Goal: Contribute content: Add original content to the website for others to see

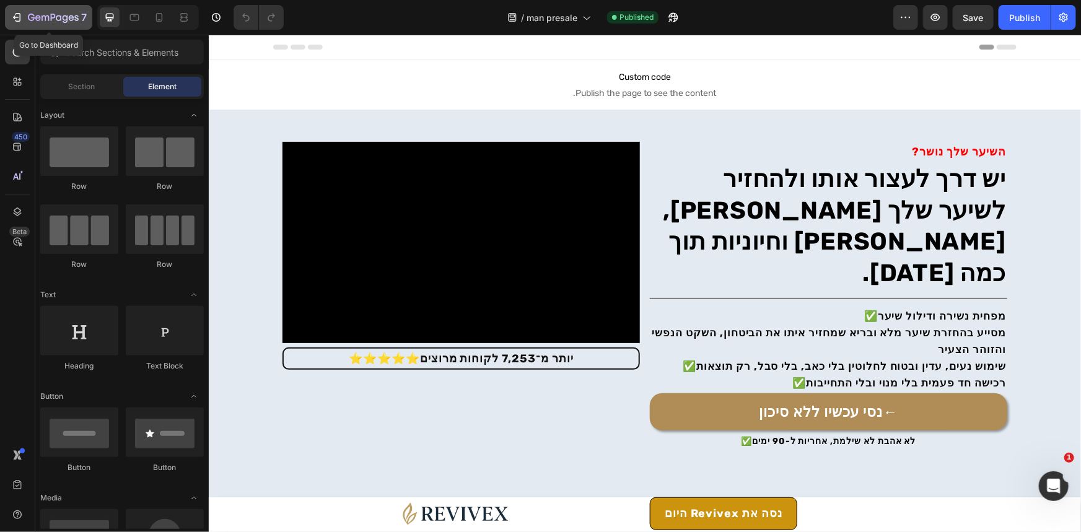
click at [27, 12] on div "7" at bounding box center [49, 17] width 76 height 15
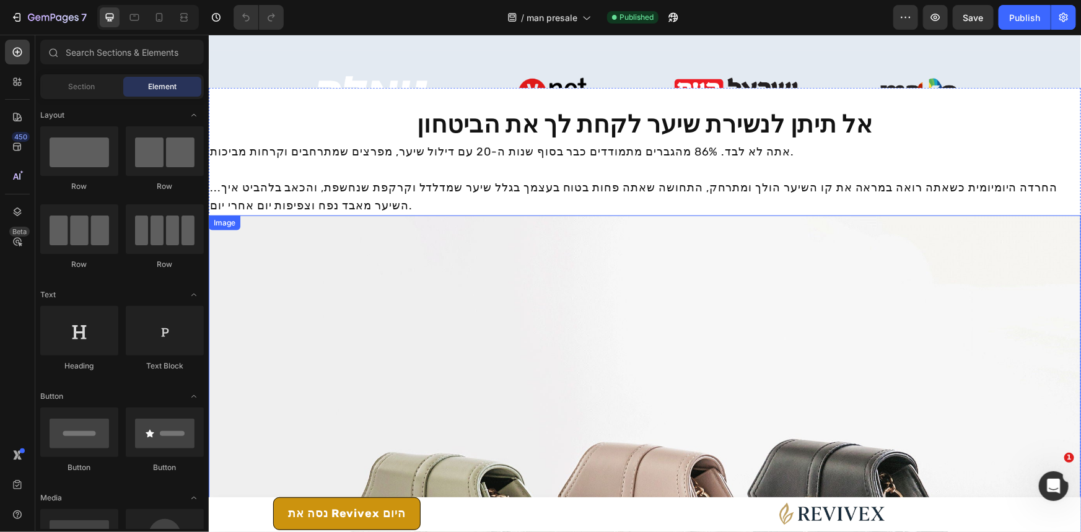
scroll to position [563, 0]
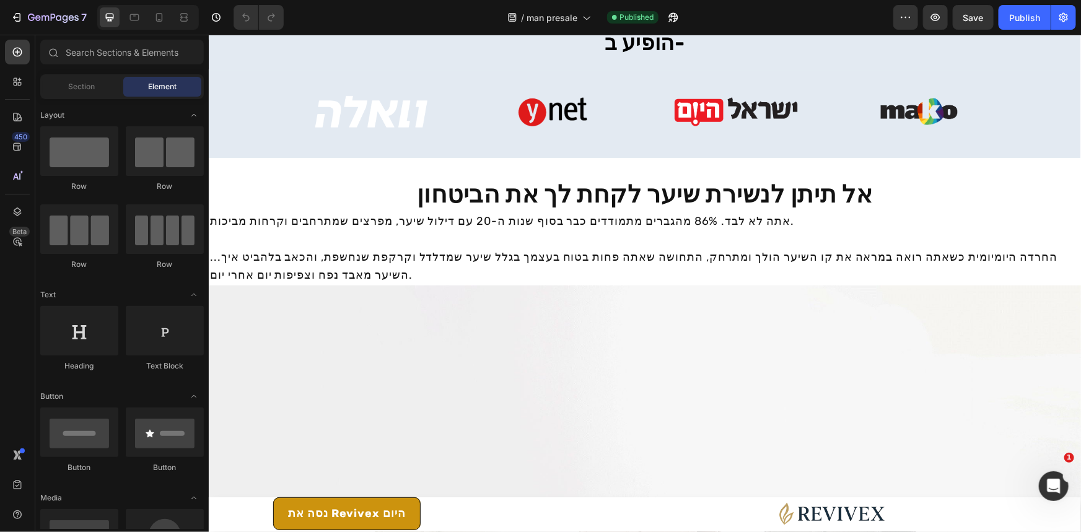
click at [22, 30] on div "7 Version history / man presale Published Preview Save Publish" at bounding box center [540, 17] width 1081 height 35
drag, startPoint x: 34, startPoint y: 26, endPoint x: 129, endPoint y: 58, distance: 99.9
click at [34, 26] on button "7" at bounding box center [48, 17] width 87 height 25
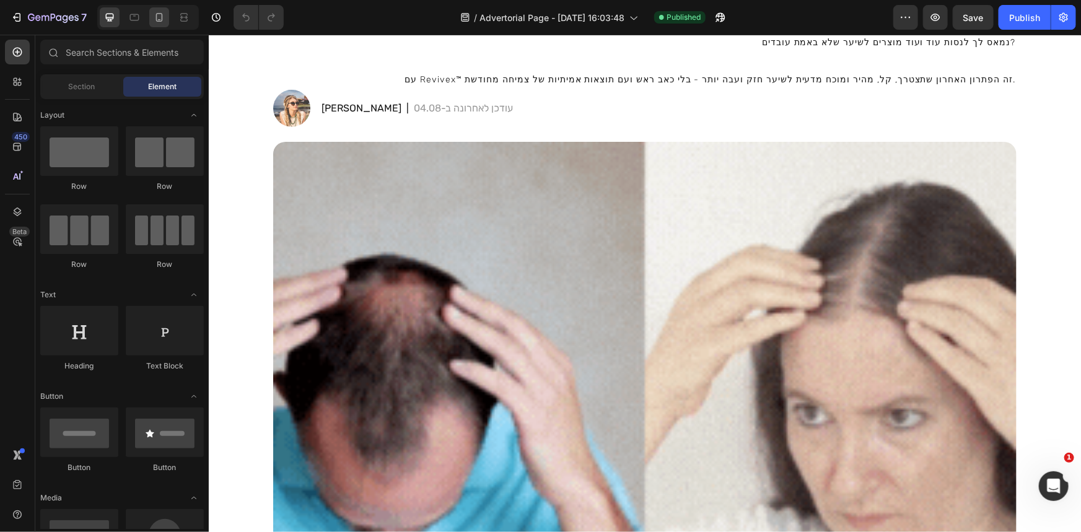
click at [151, 19] on div at bounding box center [159, 17] width 20 height 20
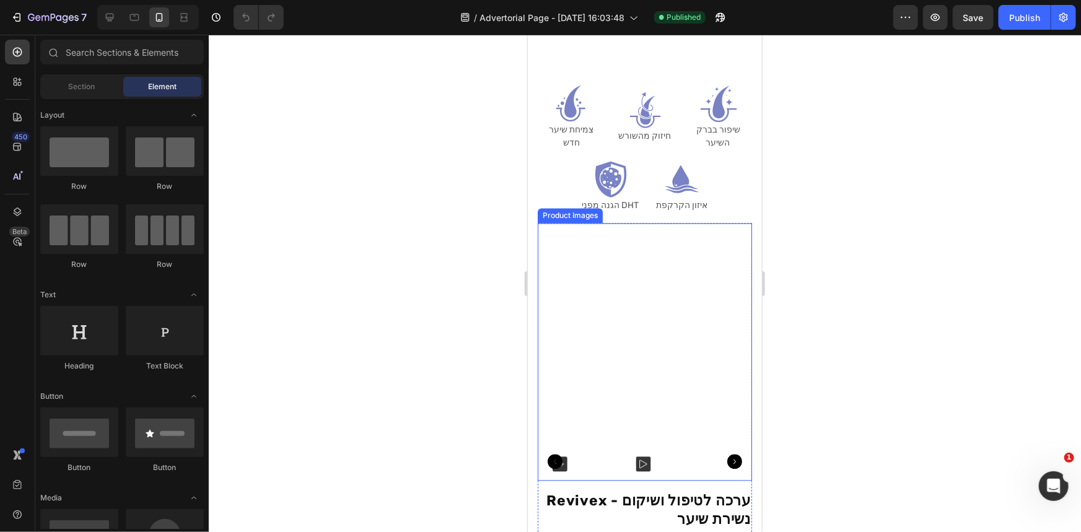
scroll to position [3775, 0]
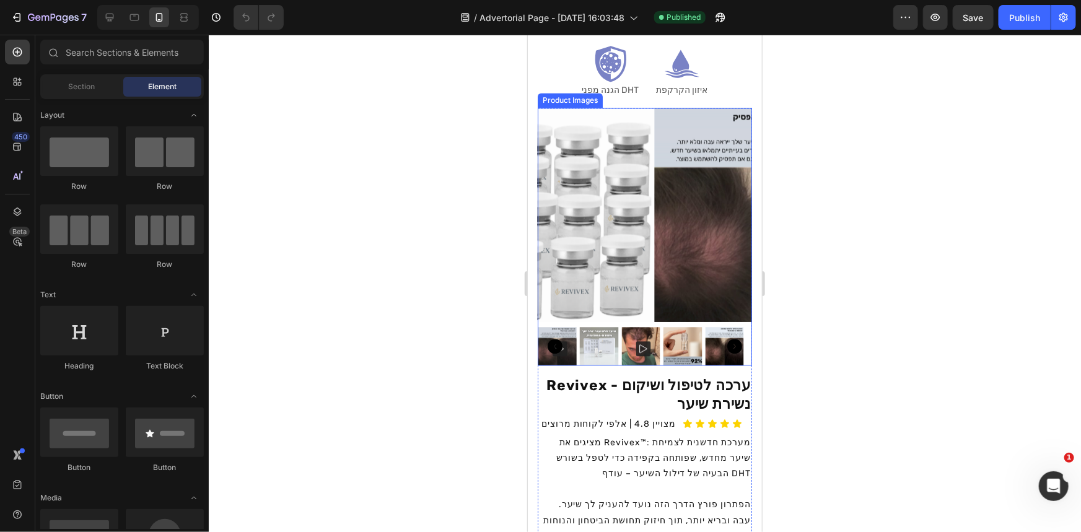
click at [613, 344] on img at bounding box center [598, 345] width 39 height 39
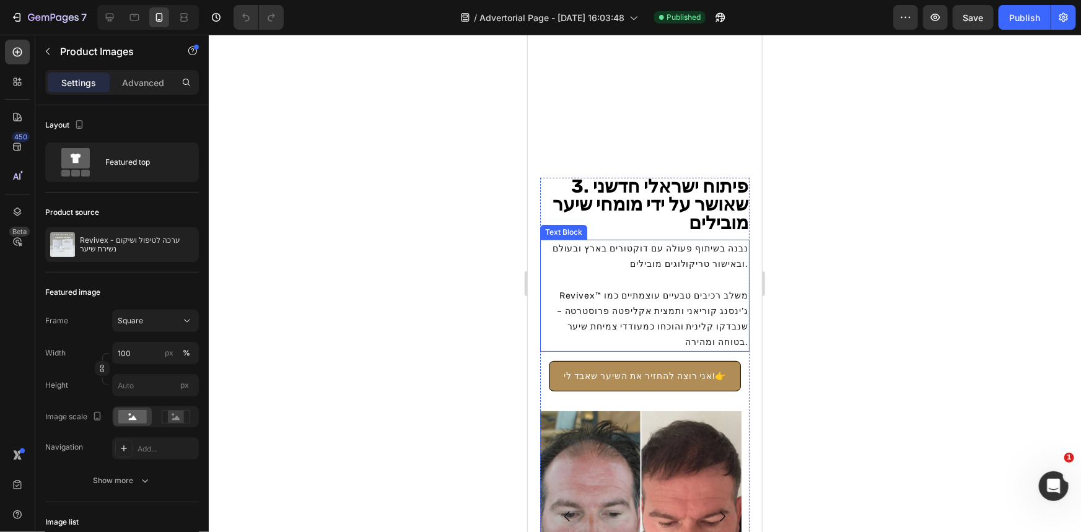
scroll to position [2199, 0]
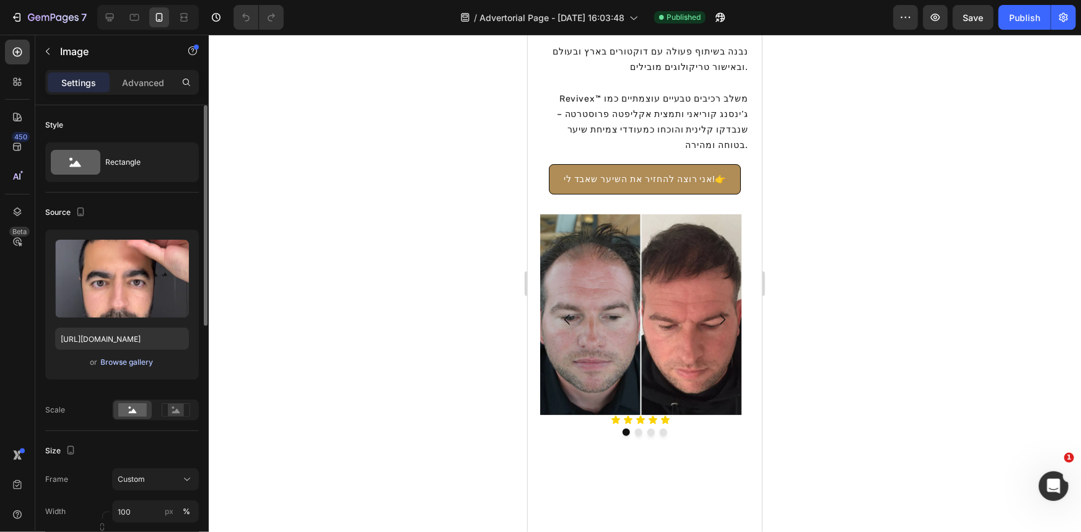
click at [147, 361] on div "Browse gallery" at bounding box center [127, 362] width 53 height 11
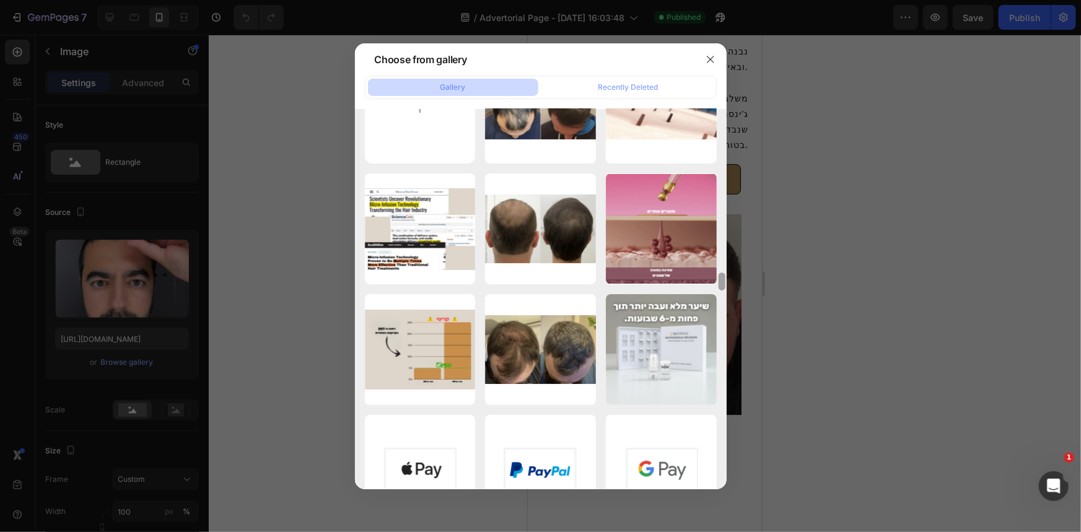
scroll to position [0, 0]
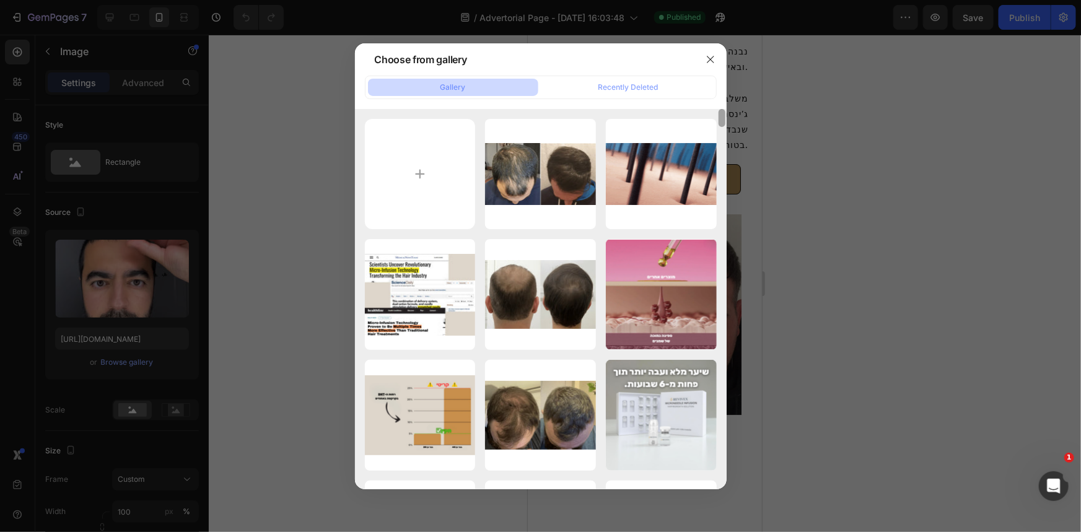
drag, startPoint x: 722, startPoint y: 380, endPoint x: 715, endPoint y: 84, distance: 296.2
click at [717, 85] on div "Gallery Recently Deleted Untitled_design_-_20...1).webp 47.81 kb ezgif.com-opti…" at bounding box center [541, 283] width 372 height 414
click at [457, 147] on input "file" at bounding box center [420, 174] width 111 height 111
type input "C:\fakepath\צילום מסך 2025-09-27 083406.png"
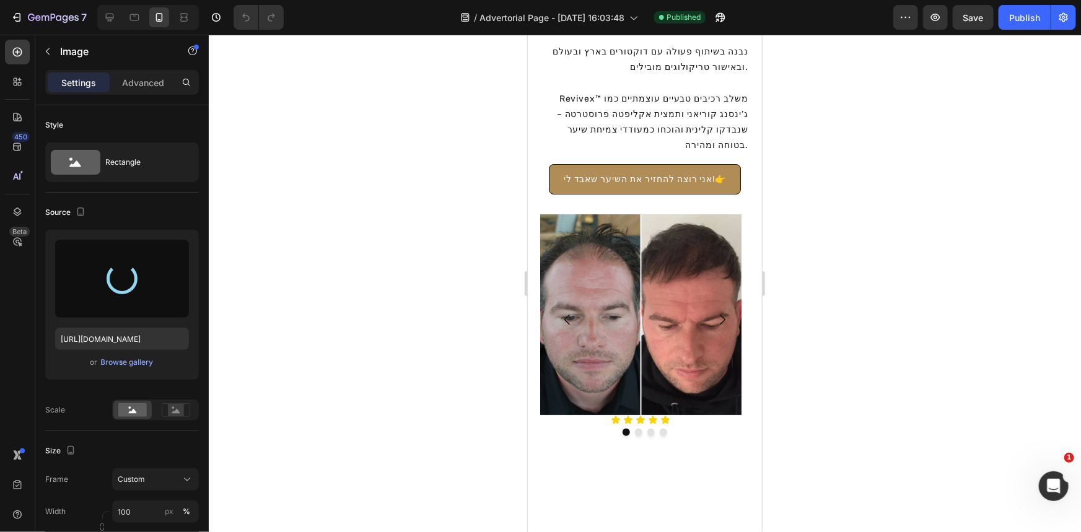
type input "[URL][DOMAIN_NAME]"
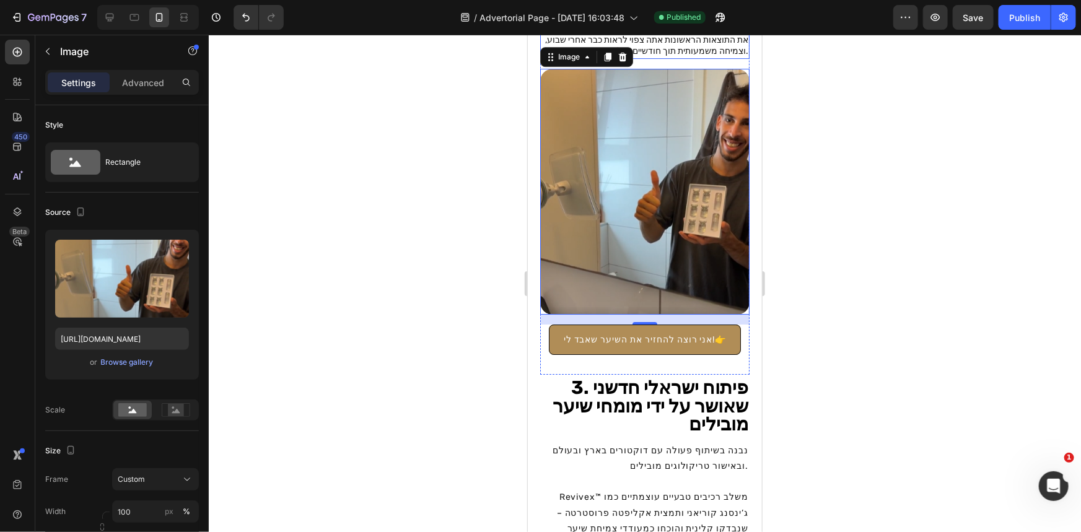
scroll to position [2030, 0]
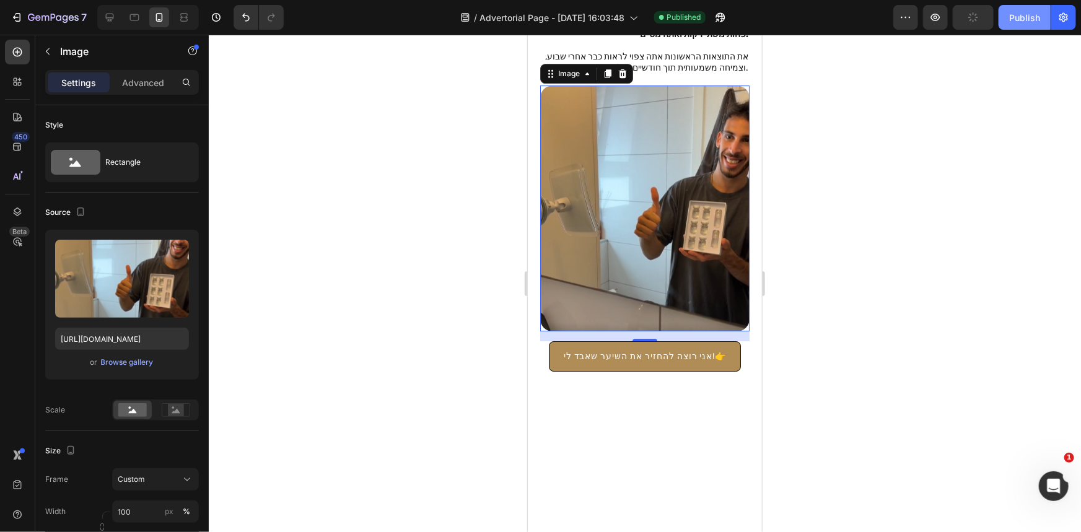
click at [1020, 27] on button "Publish" at bounding box center [1025, 17] width 52 height 25
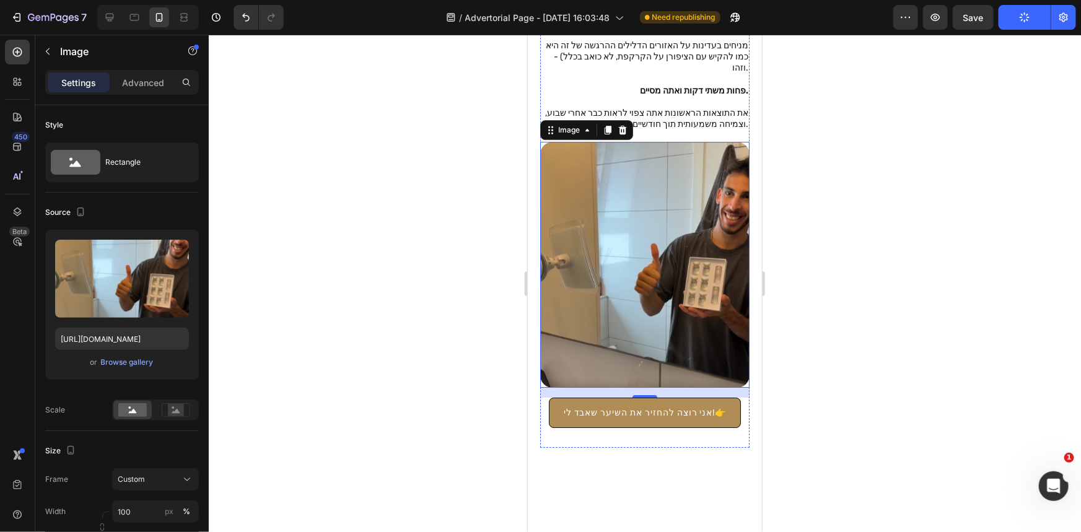
scroll to position [2143, 0]
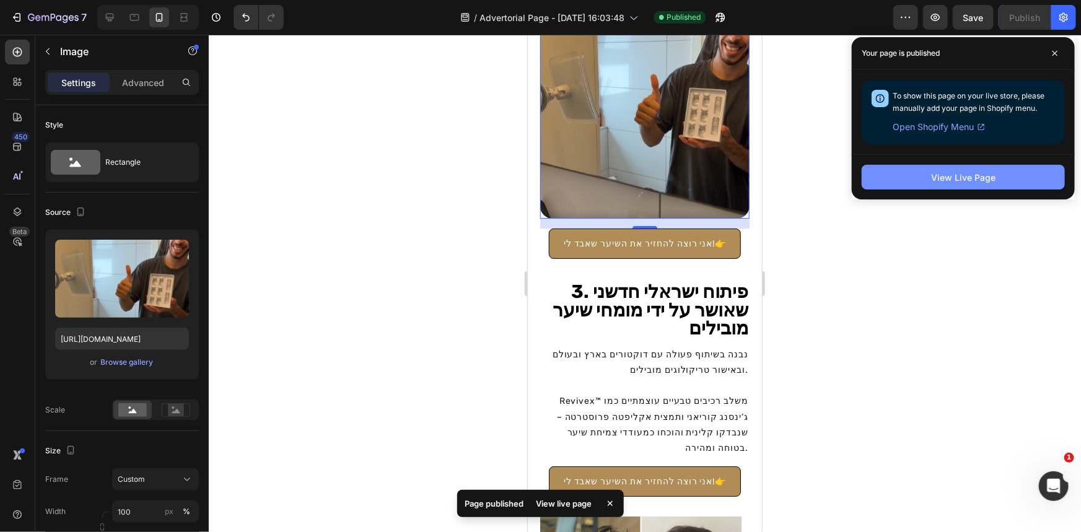
click at [990, 169] on button "View Live Page" at bounding box center [963, 177] width 203 height 25
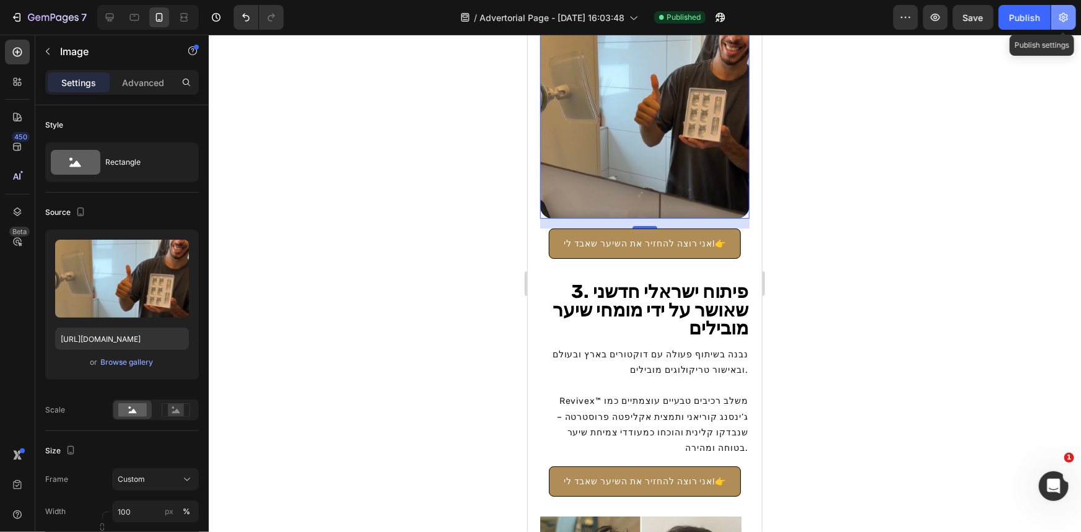
click at [1058, 16] on icon "button" at bounding box center [1063, 17] width 12 height 12
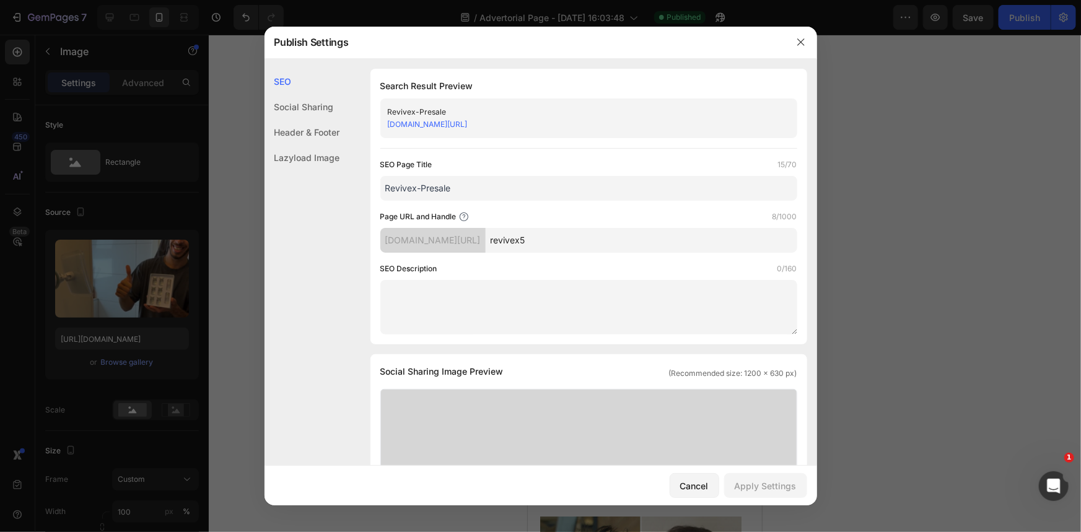
click at [559, 124] on div "[DOMAIN_NAME][URL]" at bounding box center [579, 124] width 382 height 12
click at [580, 235] on input "revivex5" at bounding box center [642, 240] width 312 height 25
type input "P"
type input "5r"
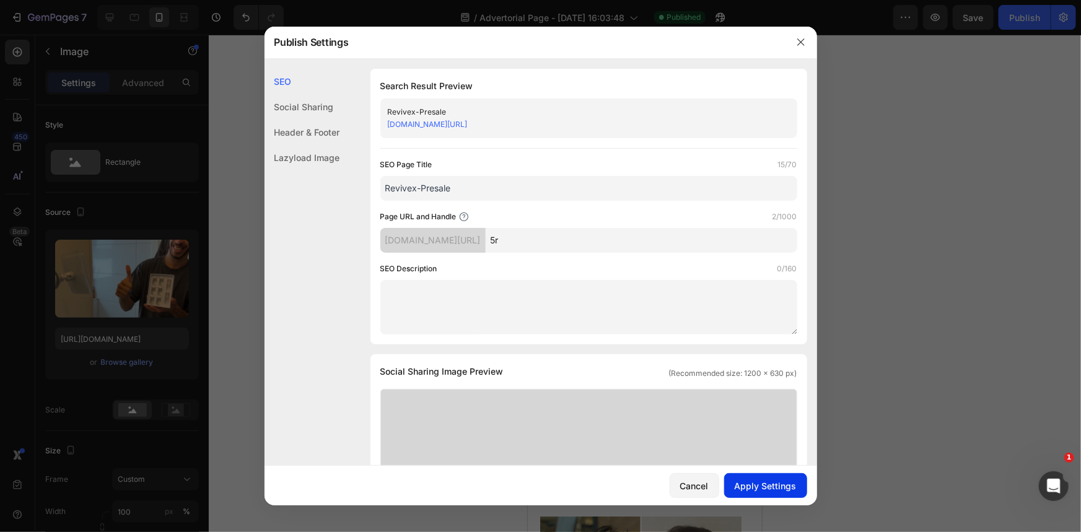
click at [780, 486] on div "Apply Settings" at bounding box center [766, 485] width 62 height 13
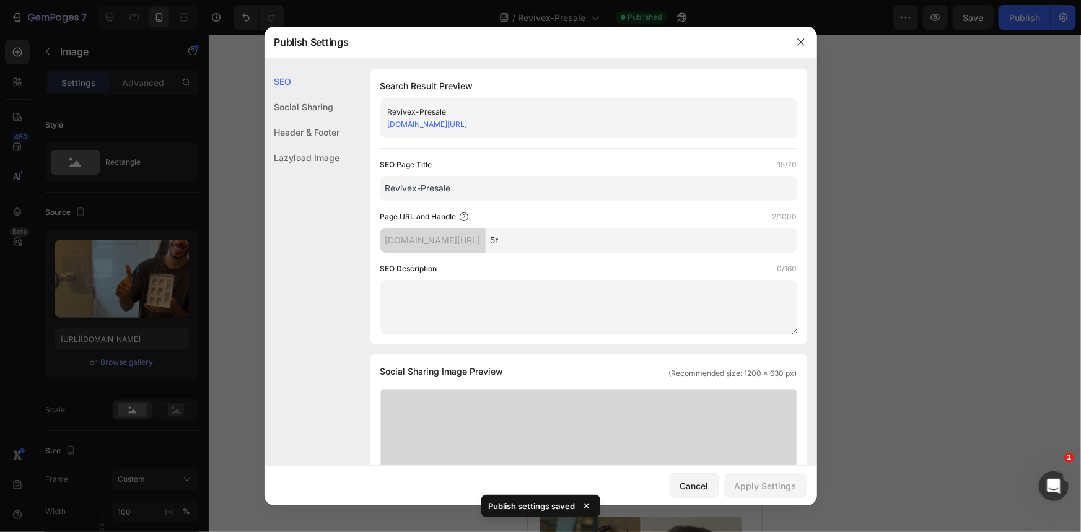
drag, startPoint x: 907, startPoint y: 106, endPoint x: 921, endPoint y: 76, distance: 32.7
click at [908, 106] on div at bounding box center [540, 266] width 1081 height 532
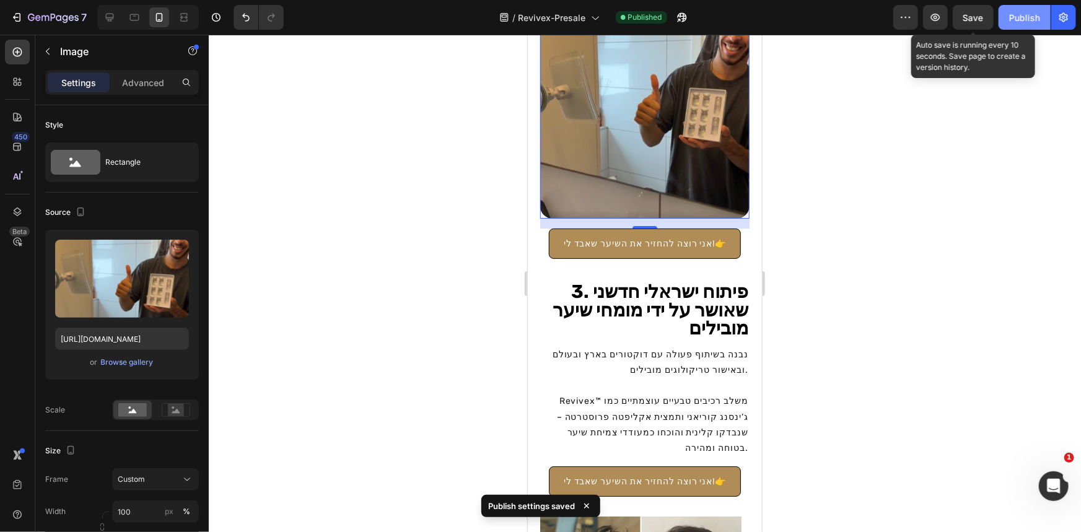
click at [1029, 15] on div "Publish" at bounding box center [1024, 17] width 31 height 13
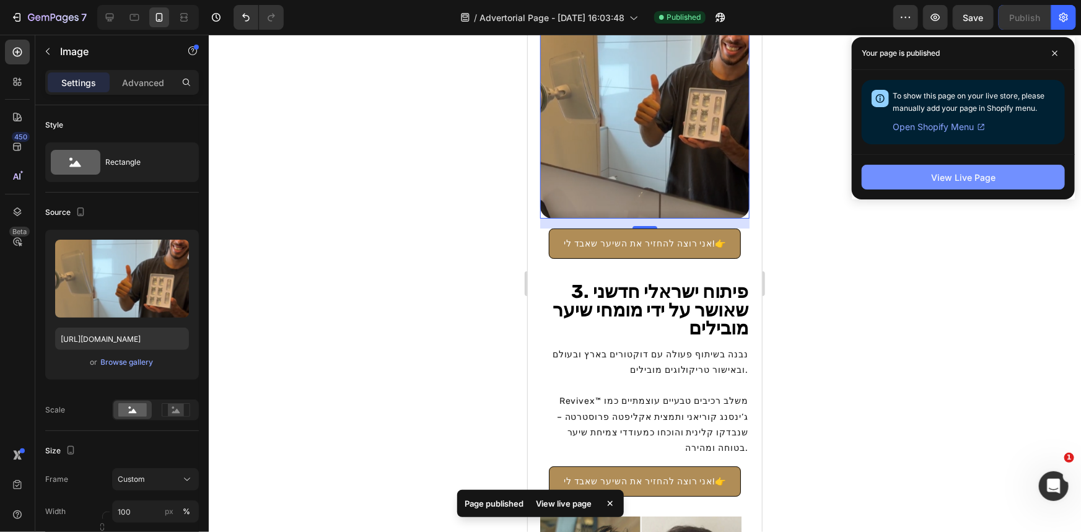
click at [945, 165] on button "View Live Page" at bounding box center [963, 177] width 203 height 25
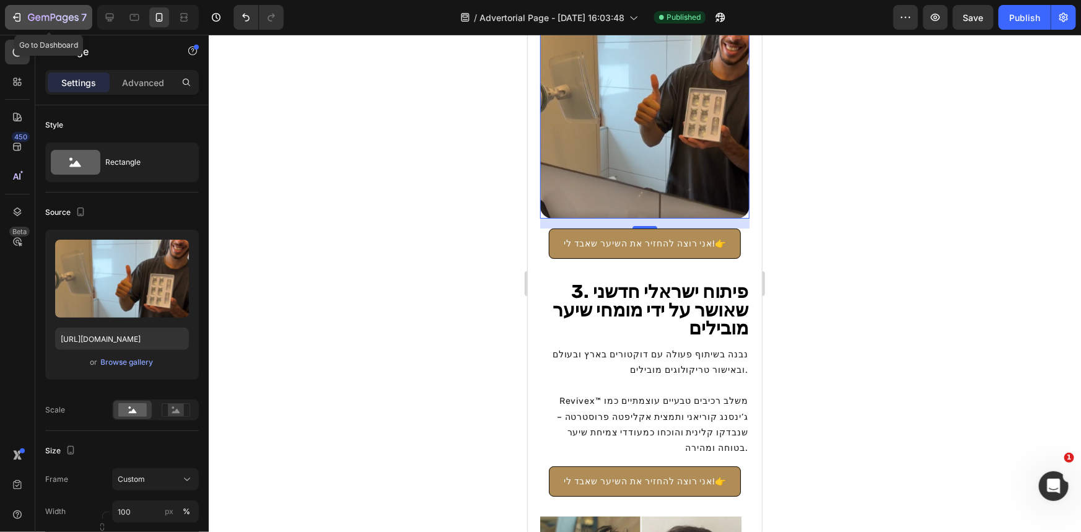
click at [49, 12] on div "7" at bounding box center [57, 17] width 59 height 15
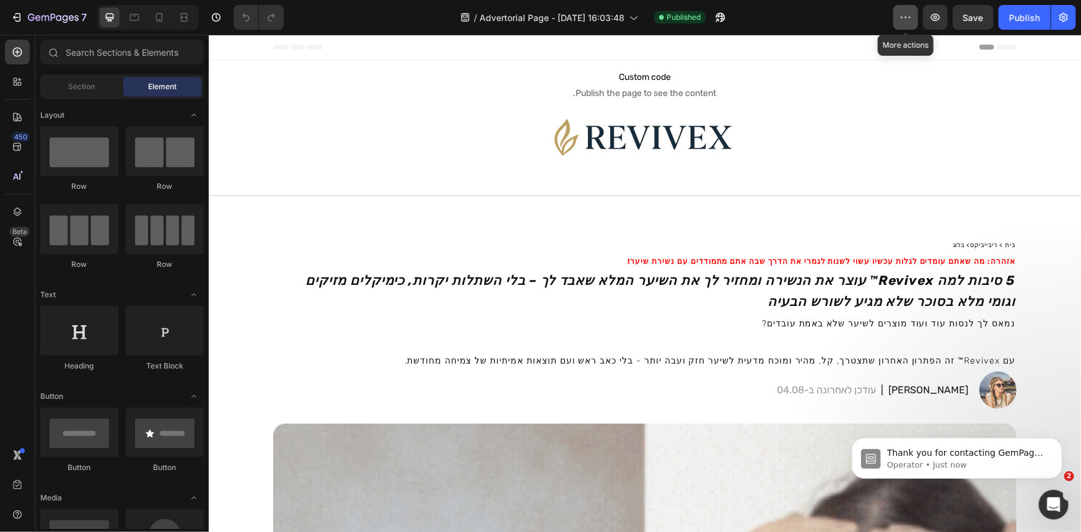
click at [915, 23] on button "button" at bounding box center [905, 17] width 25 height 25
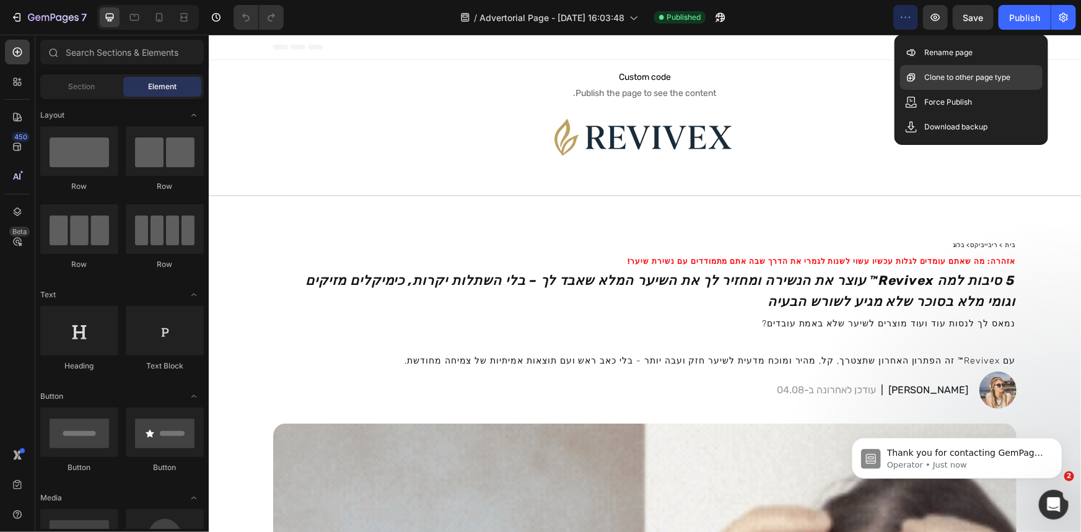
click at [963, 78] on p "Clone to other page type" at bounding box center [968, 77] width 86 height 12
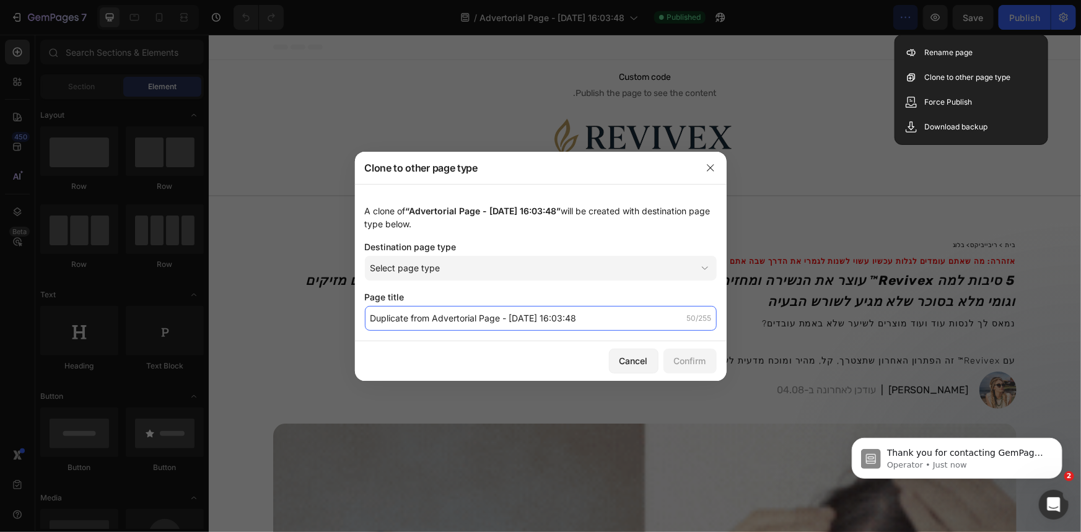
click at [573, 318] on input "Duplicate from Advertorial Page - Aug 17, 16:03:48" at bounding box center [541, 318] width 352 height 25
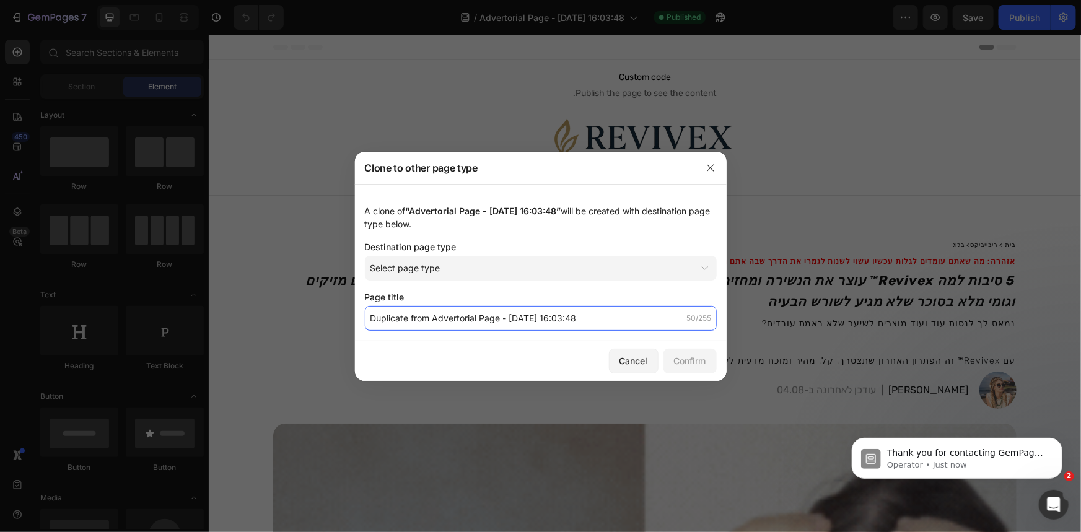
click at [573, 318] on input "Duplicate from Advertorial Page - Aug 17, 16:03:48" at bounding box center [541, 318] width 352 height 25
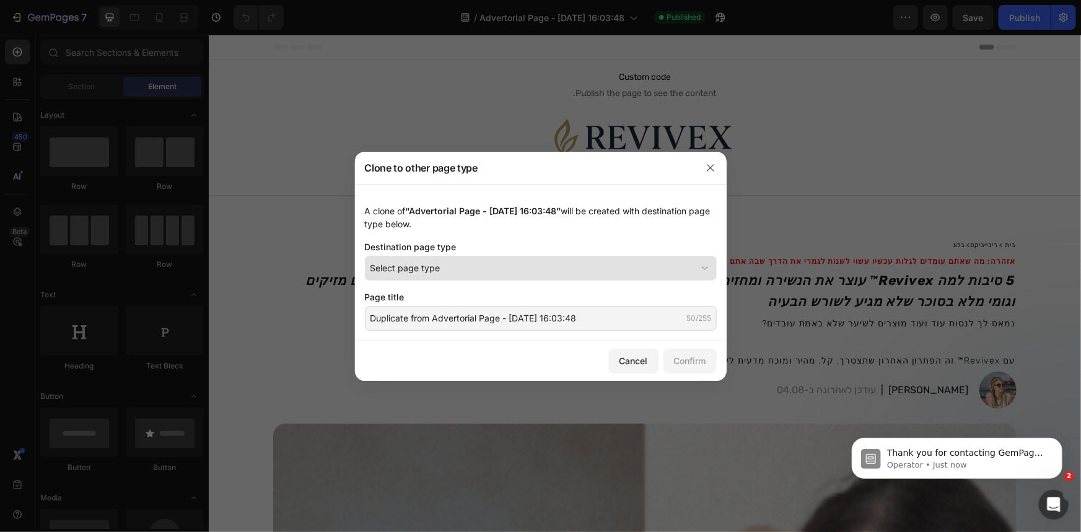
click at [533, 278] on button "Select page type" at bounding box center [541, 268] width 352 height 25
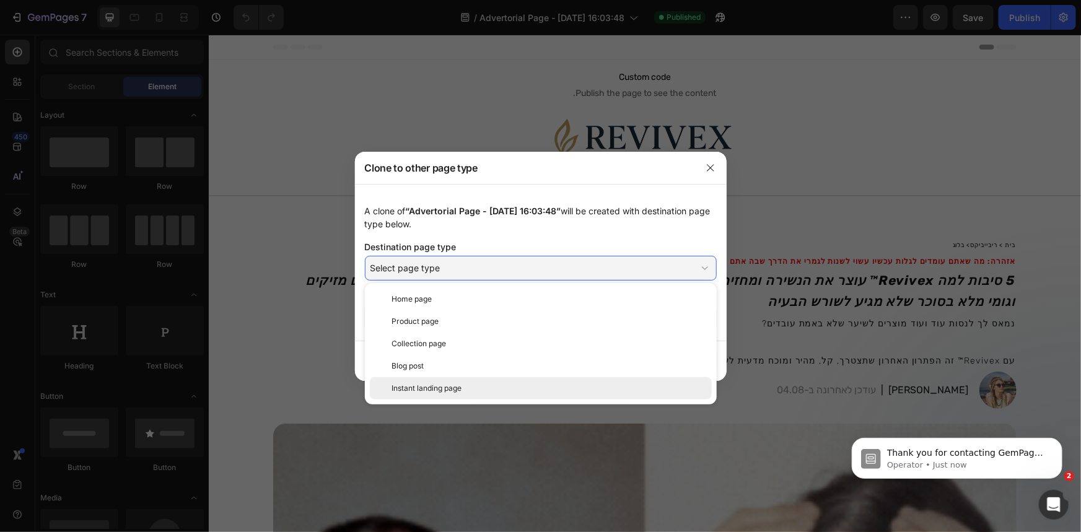
click at [483, 387] on div "Instant landing page" at bounding box center [549, 388] width 315 height 11
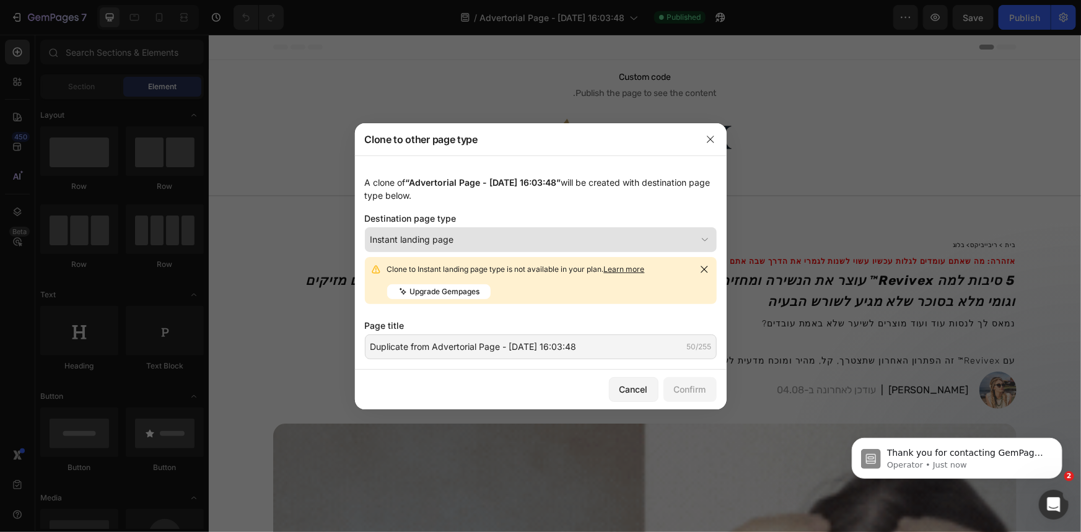
click at [578, 243] on div "Instant landing page" at bounding box center [533, 239] width 326 height 13
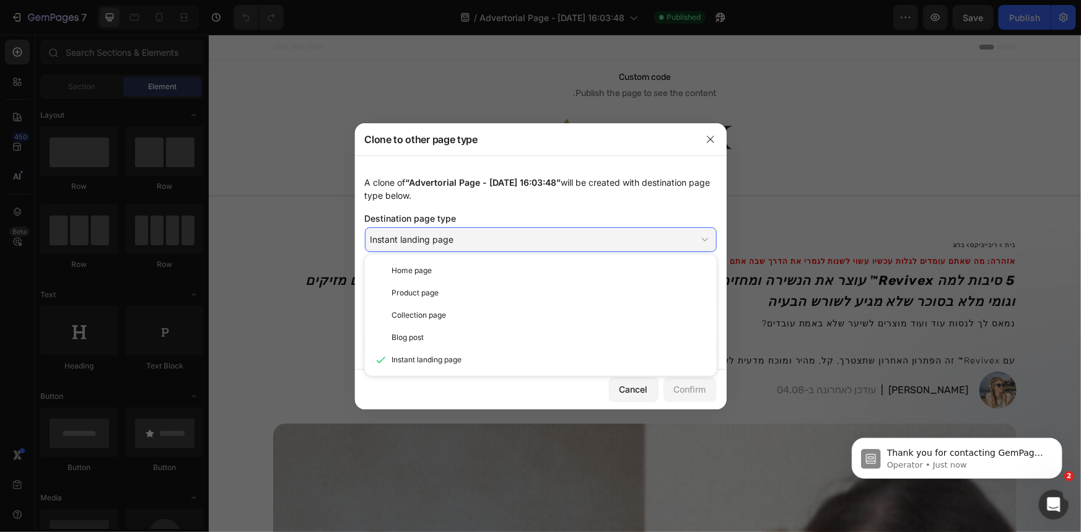
click at [753, 209] on div at bounding box center [540, 266] width 1081 height 532
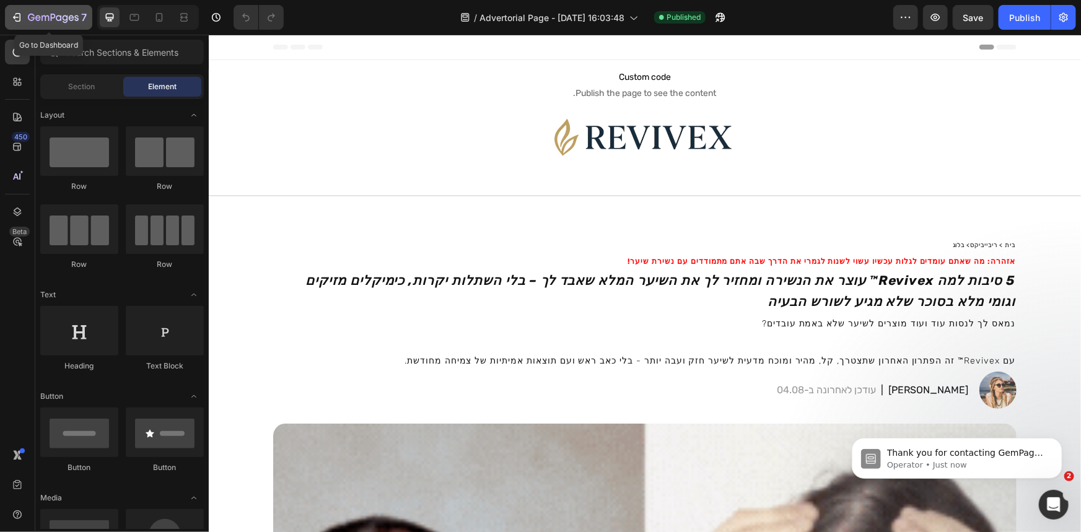
click at [20, 14] on icon "button" at bounding box center [17, 17] width 12 height 12
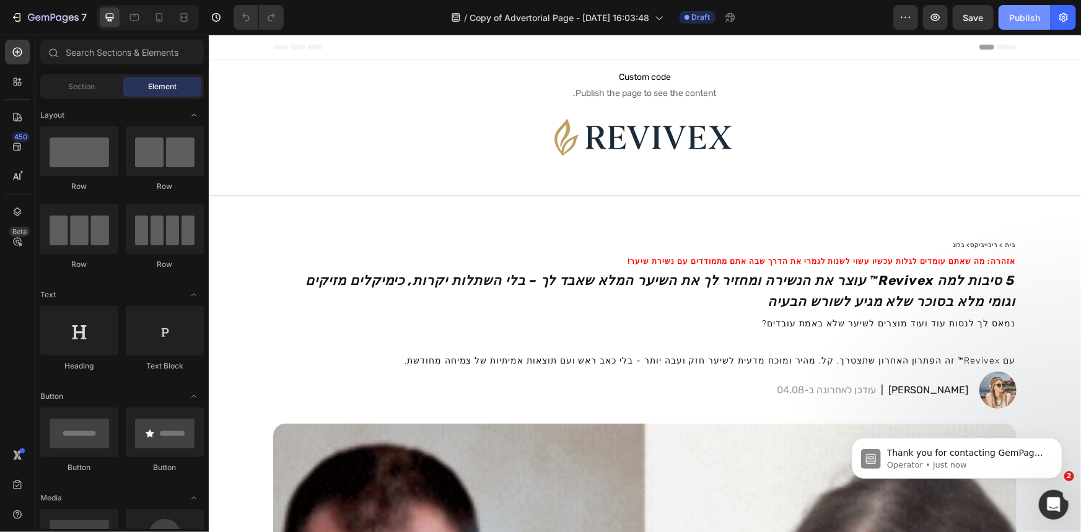
click at [1012, 29] on button "Publish" at bounding box center [1025, 17] width 52 height 25
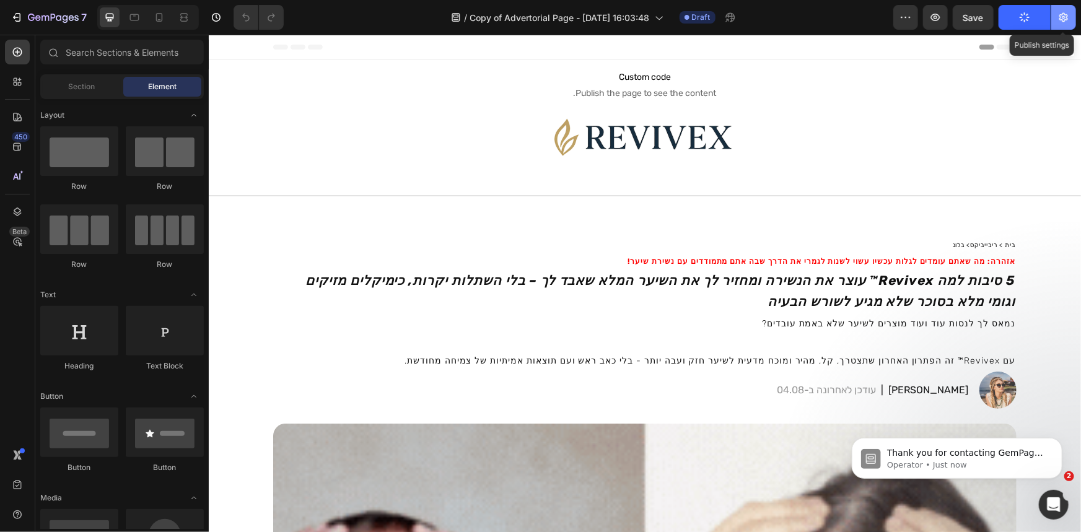
click at [1067, 26] on button "button" at bounding box center [1063, 17] width 25 height 25
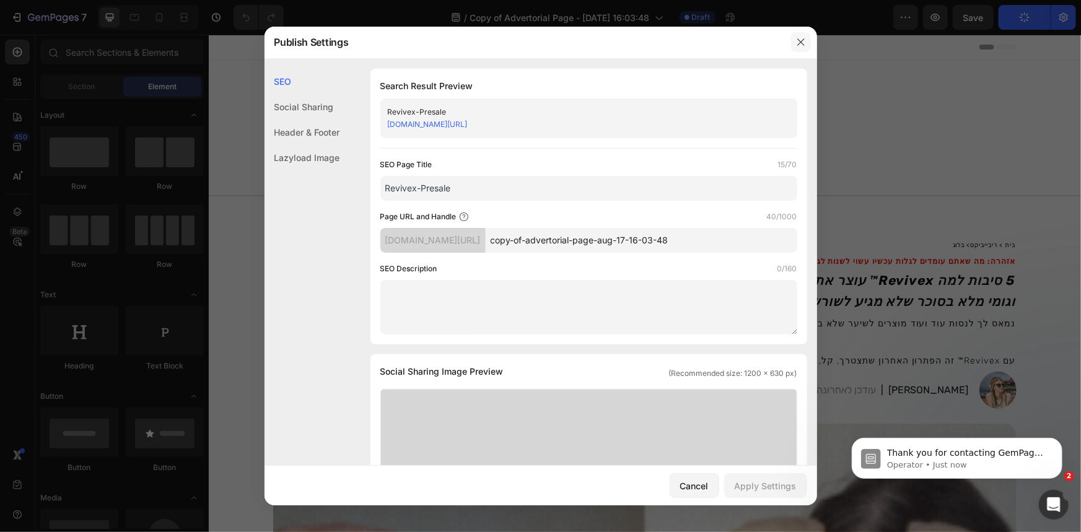
click at [799, 42] on icon "button" at bounding box center [800, 42] width 7 height 7
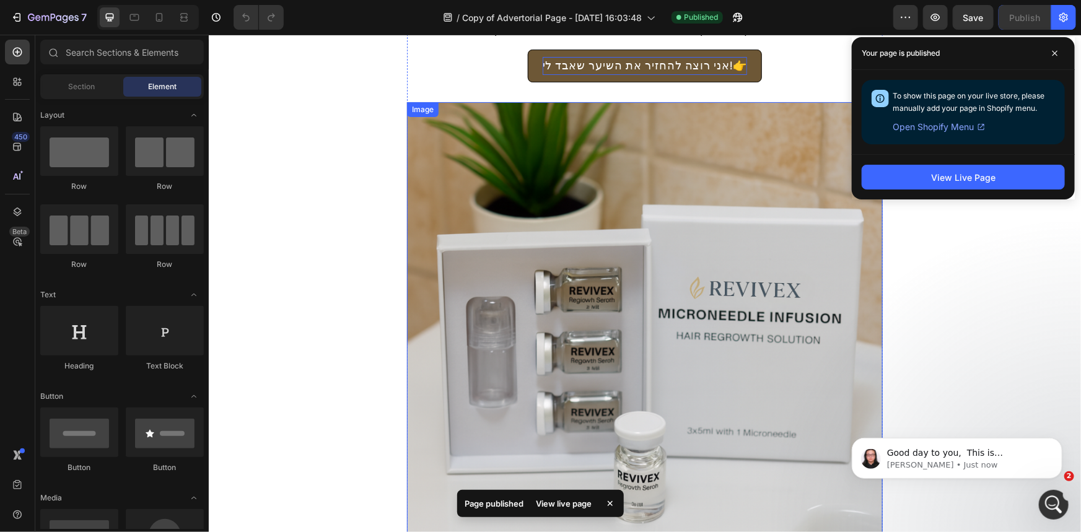
scroll to position [2044, 0]
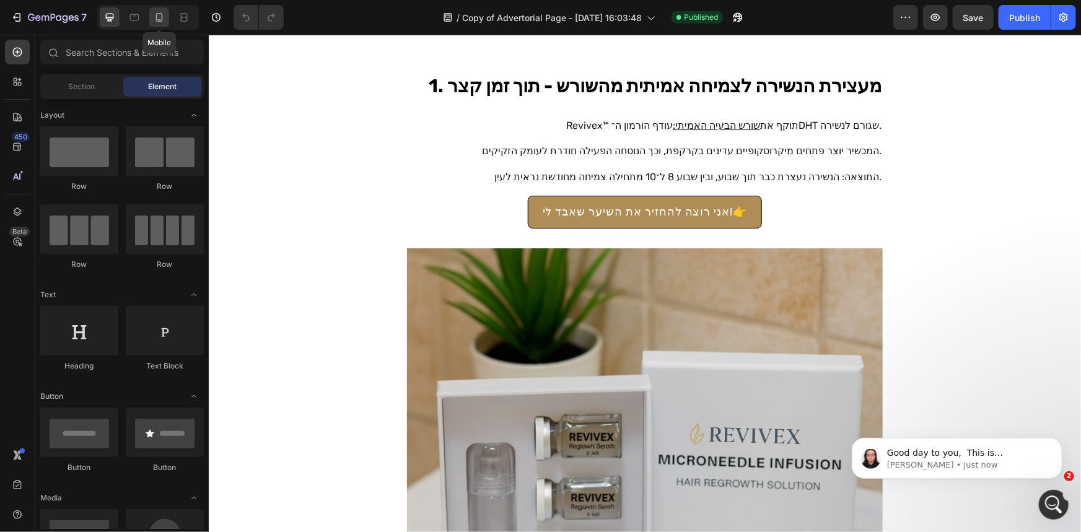
click at [167, 22] on div at bounding box center [159, 17] width 20 height 20
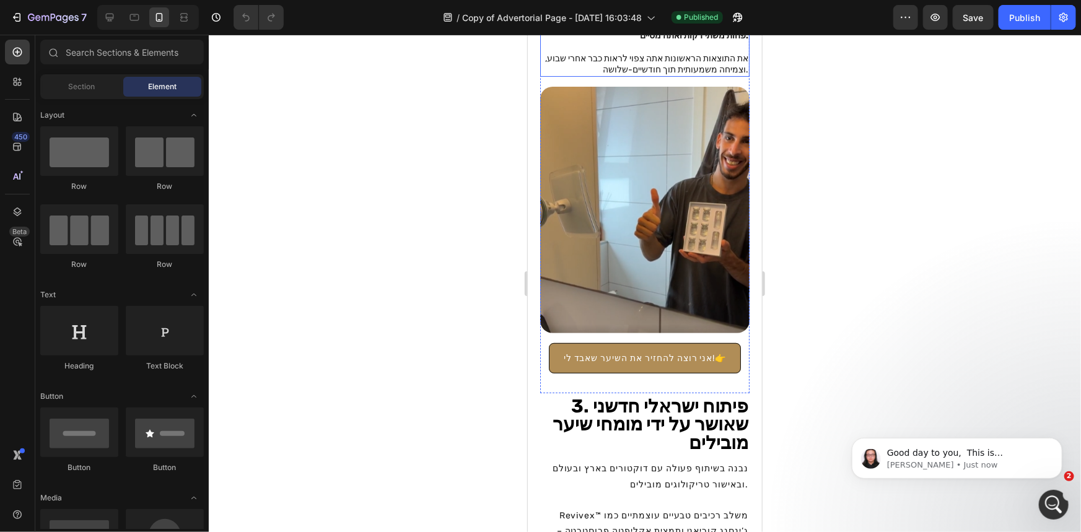
scroll to position [2377, 0]
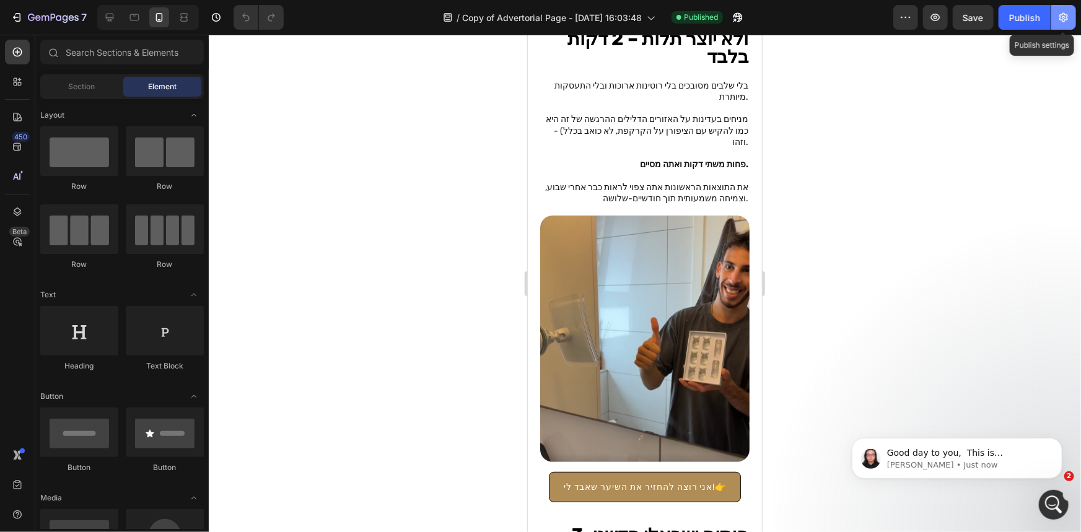
click at [1074, 21] on button "button" at bounding box center [1063, 17] width 25 height 25
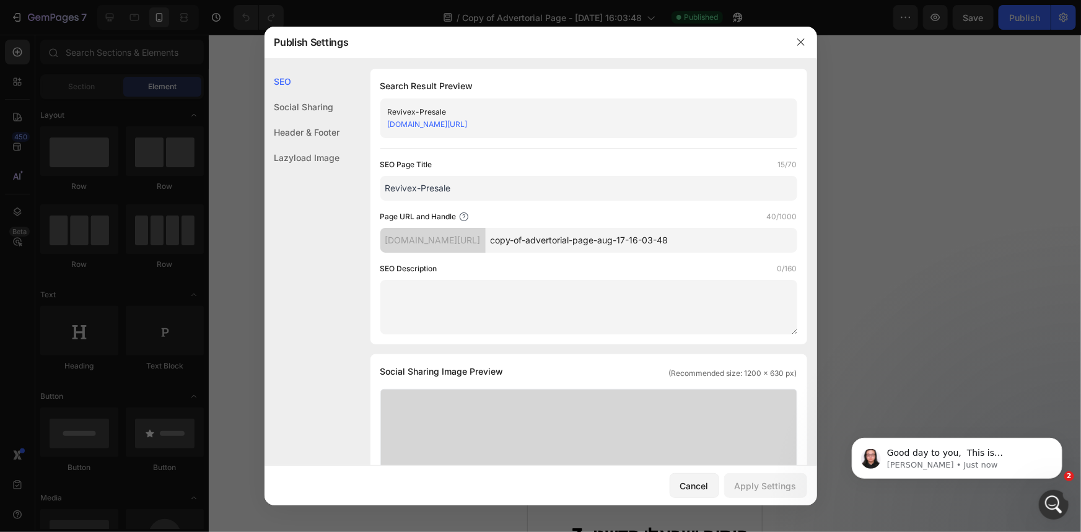
click at [468, 128] on link "[DOMAIN_NAME][URL]" at bounding box center [428, 124] width 80 height 9
click at [608, 242] on input "copy-of-advertorial-page-aug-17-16-03-48" at bounding box center [642, 240] width 312 height 25
type input "revivex5"
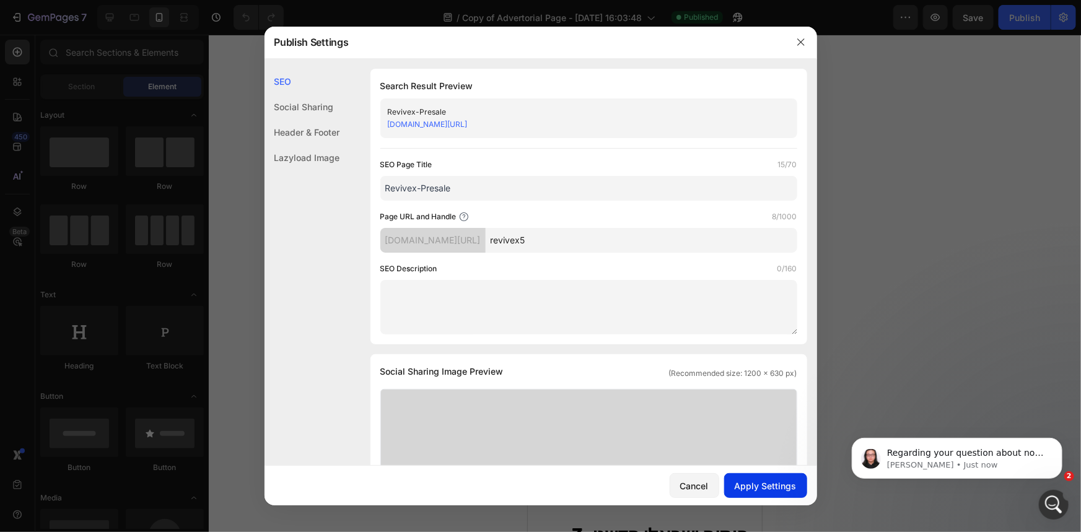
click at [754, 478] on button "Apply Settings" at bounding box center [765, 485] width 83 height 25
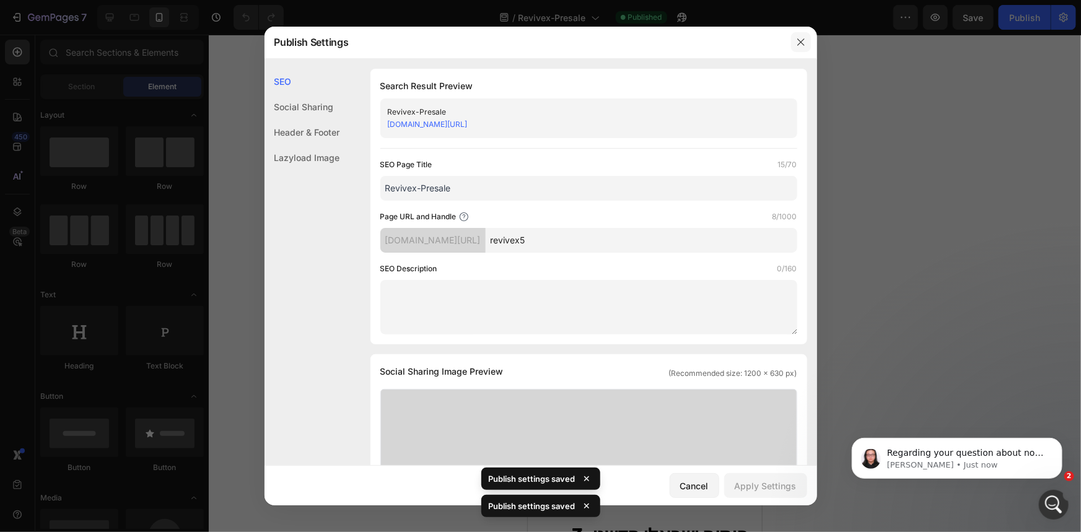
click at [802, 48] on button "button" at bounding box center [801, 42] width 20 height 20
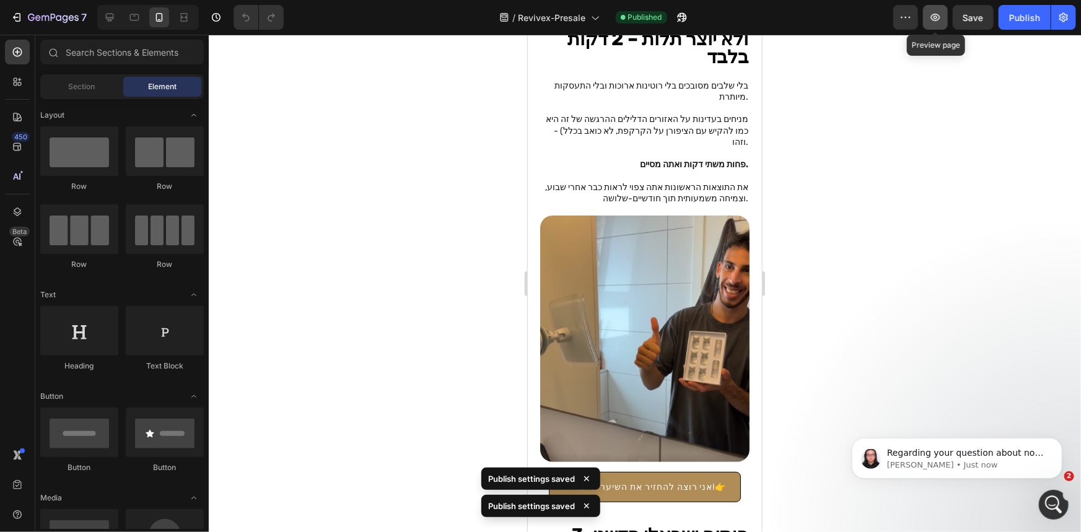
click at [940, 28] on button "button" at bounding box center [935, 17] width 25 height 25
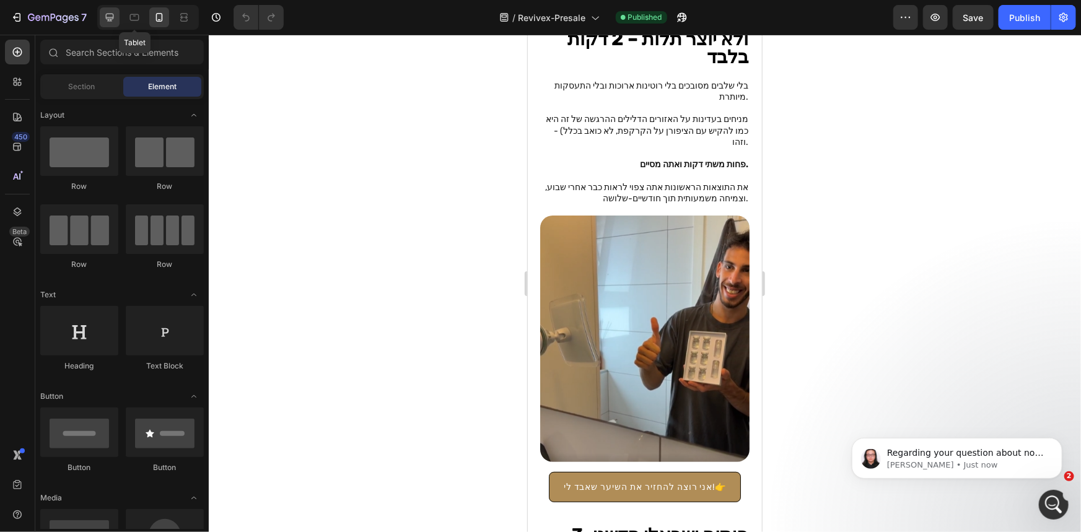
click at [103, 13] on icon at bounding box center [109, 17] width 12 height 12
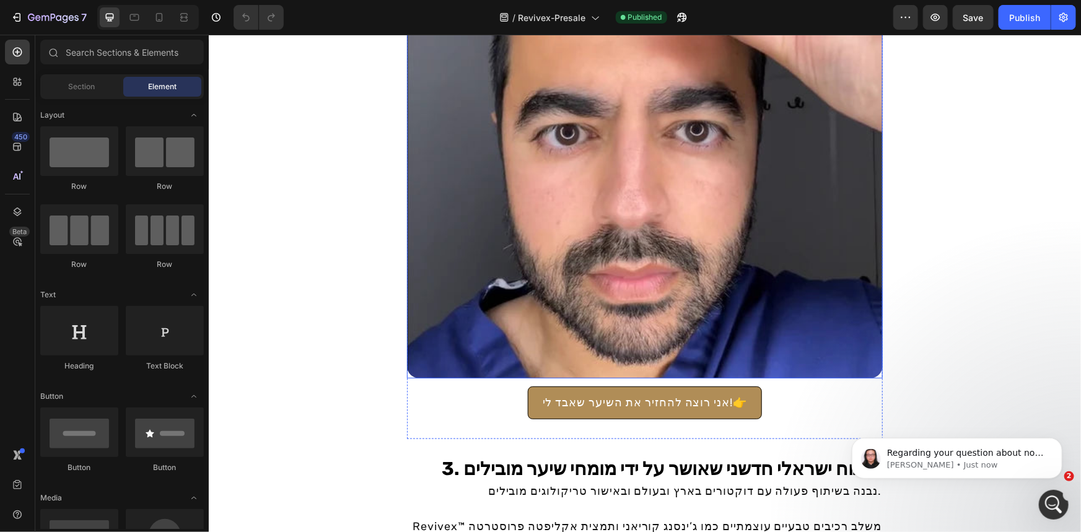
scroll to position [2825, 0]
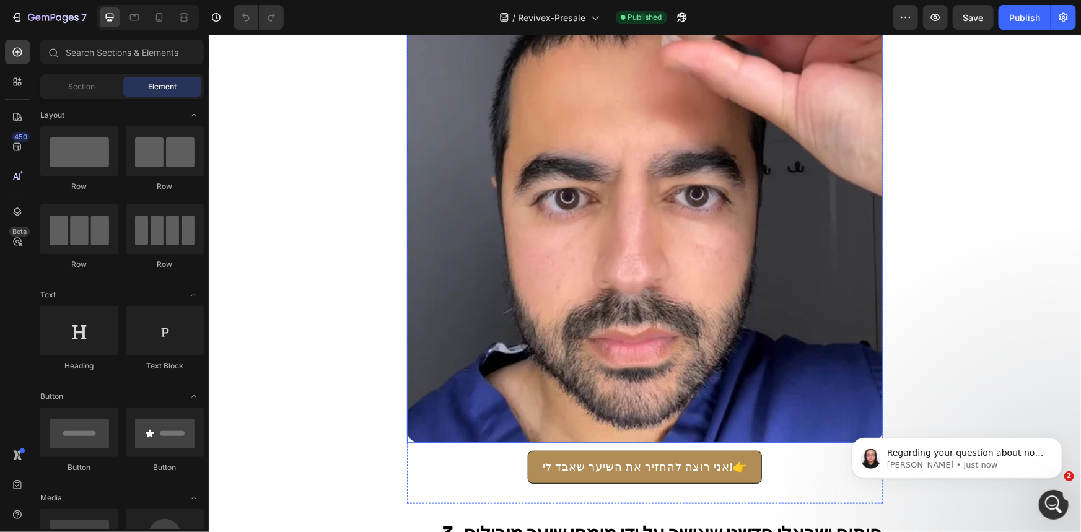
click at [754, 247] on img at bounding box center [644, 182] width 476 height 522
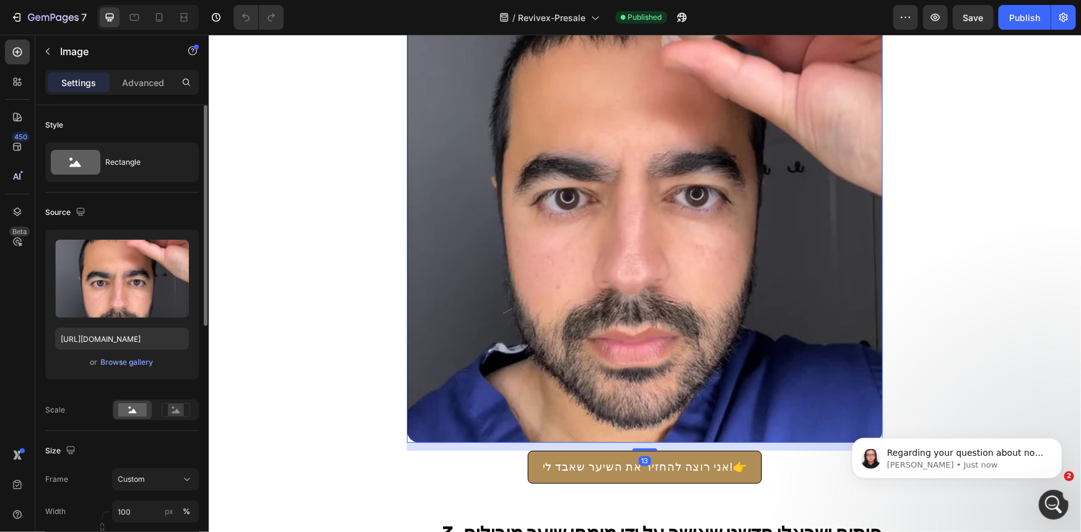
click at [140, 369] on div "or Browse gallery" at bounding box center [122, 362] width 134 height 15
click at [140, 364] on div "Browse gallery" at bounding box center [127, 362] width 53 height 11
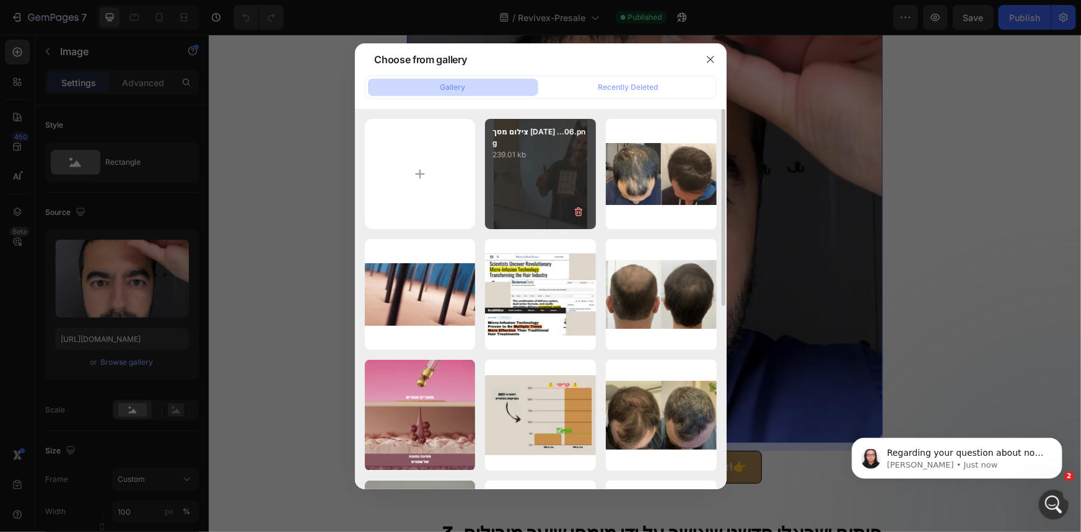
click at [536, 185] on div "צילום מסך [DATE] ...06.png 239.01 kb" at bounding box center [540, 174] width 111 height 111
type input "[URL][DOMAIN_NAME]"
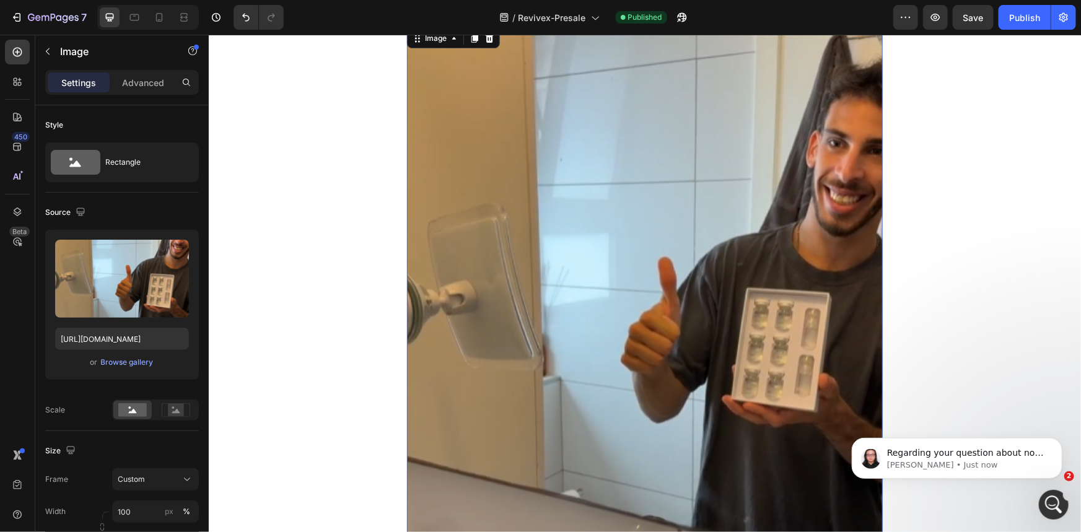
scroll to position [2543, 0]
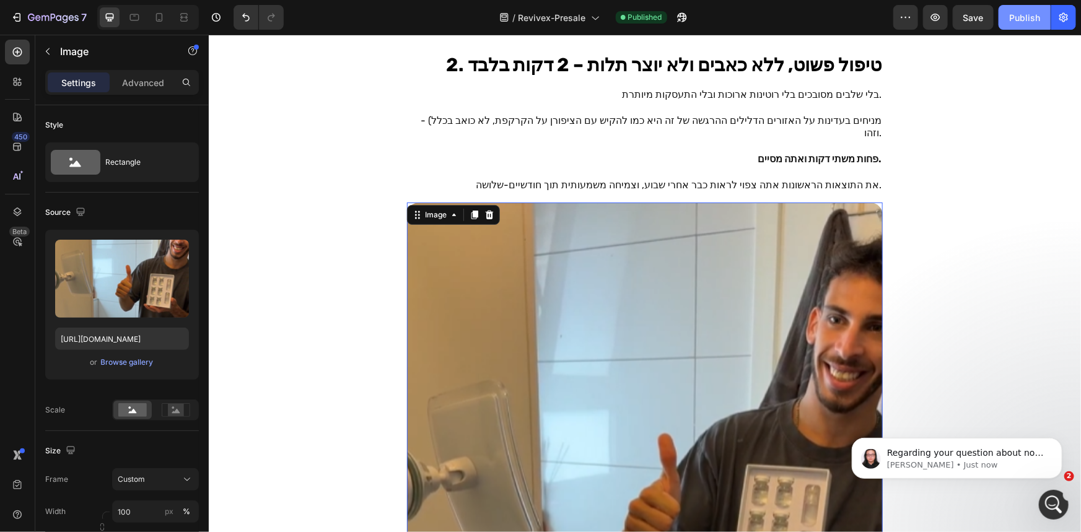
click at [1017, 18] on div "Publish" at bounding box center [1024, 17] width 31 height 13
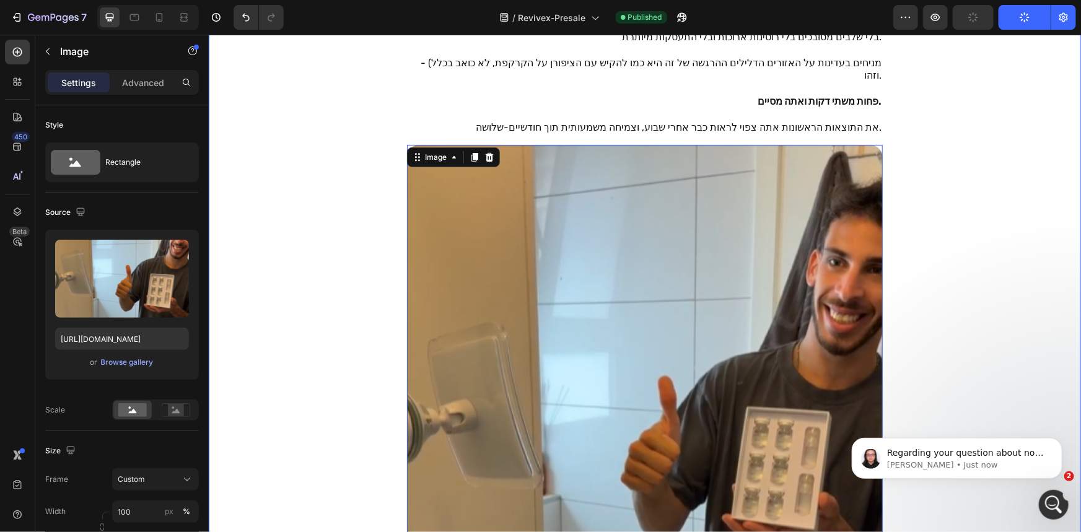
scroll to position [2656, 0]
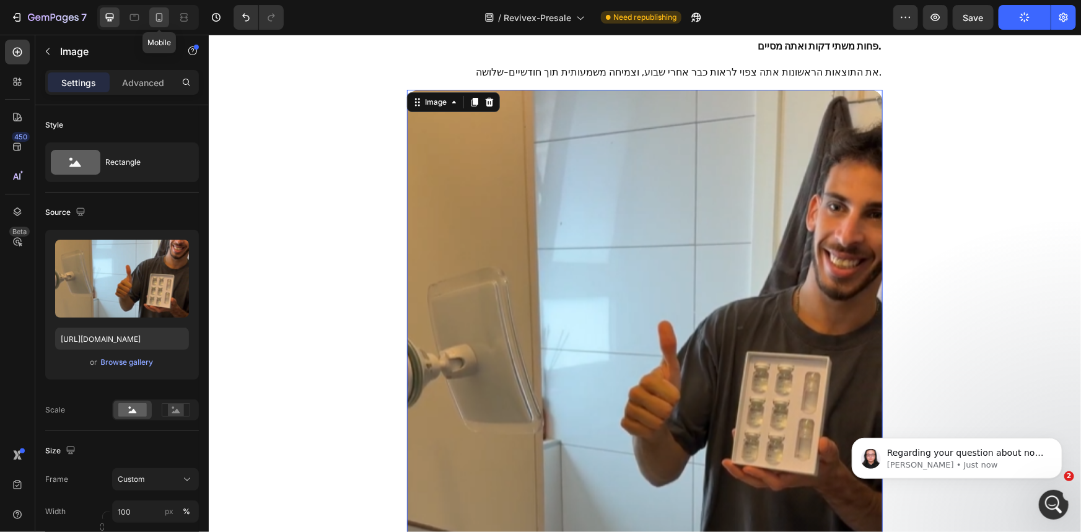
click at [167, 18] on div at bounding box center [159, 17] width 20 height 20
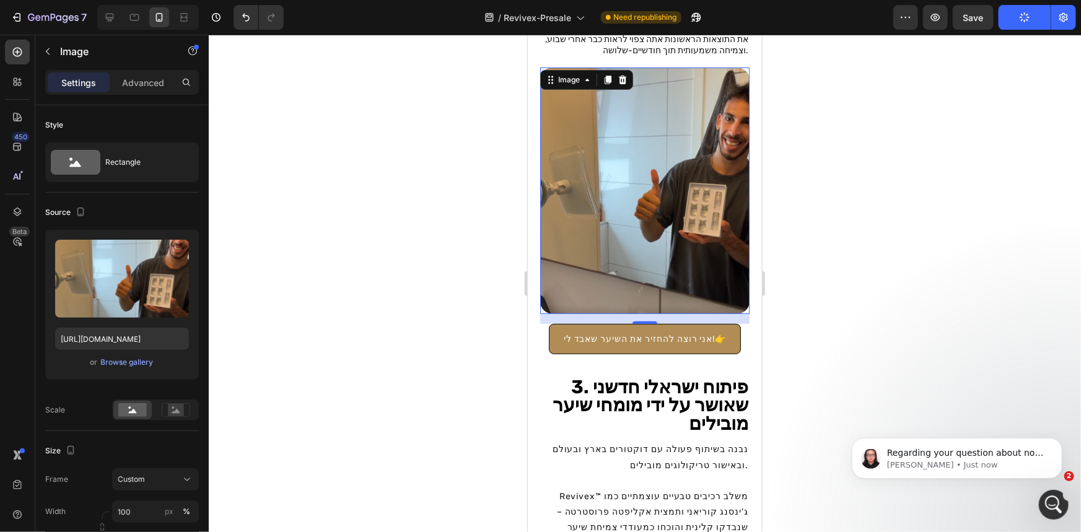
scroll to position [2506, 0]
